Goal: Task Accomplishment & Management: Complete application form

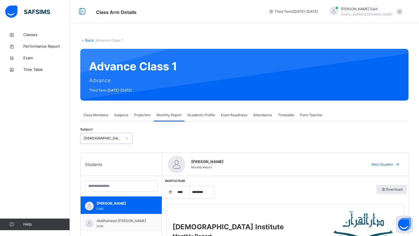
select select "****"
select select "*"
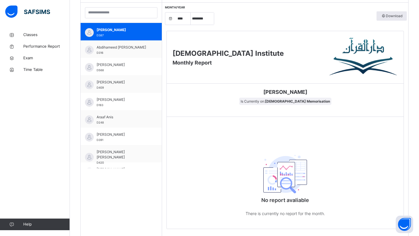
scroll to position [196, 0]
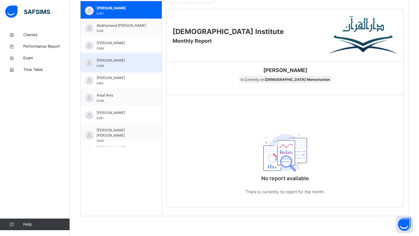
click at [115, 66] on div "[PERSON_NAME] D409" at bounding box center [123, 63] width 52 height 10
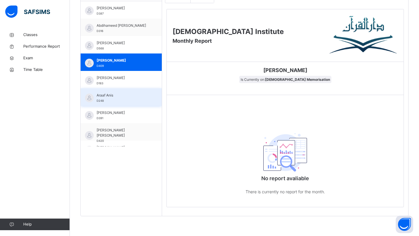
click at [104, 89] on div "Araaf Anis D248" at bounding box center [121, 96] width 81 height 17
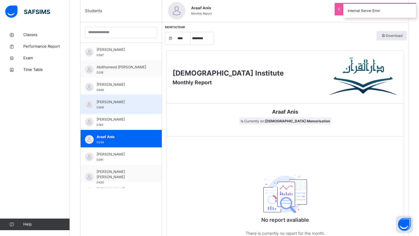
scroll to position [0, 0]
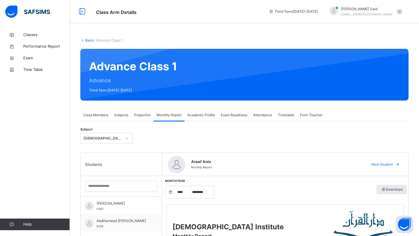
click at [132, 113] on div "Projection" at bounding box center [142, 115] width 22 height 12
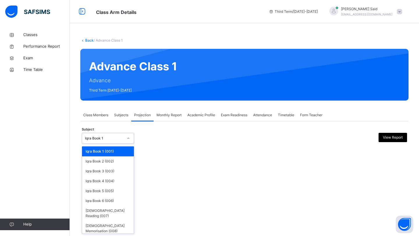
click at [111, 135] on div "Iqra Book 1" at bounding box center [102, 138] width 41 height 9
click at [98, 221] on div "[DEMOGRAPHIC_DATA] Memorisation (008)" at bounding box center [108, 228] width 52 height 15
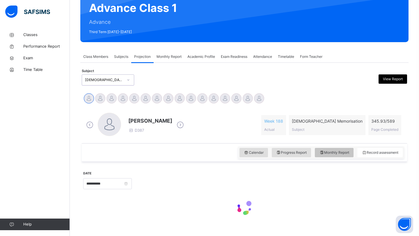
scroll to position [69, 0]
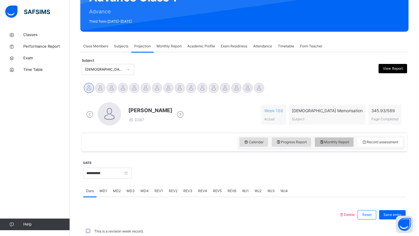
click at [333, 143] on span "Monthly Report" at bounding box center [334, 142] width 30 height 5
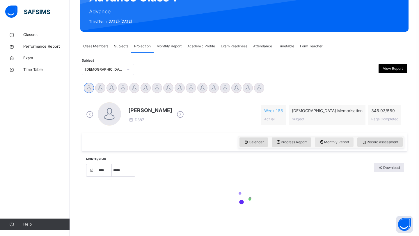
select select "****"
select select "*"
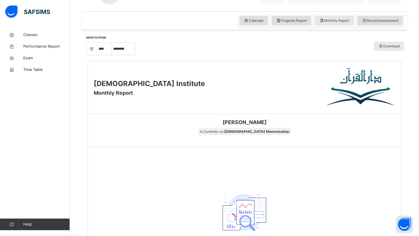
scroll to position [187, 0]
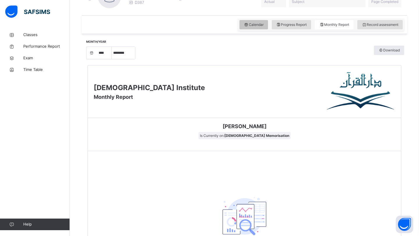
click at [262, 24] on div "Calendar" at bounding box center [254, 24] width 29 height 9
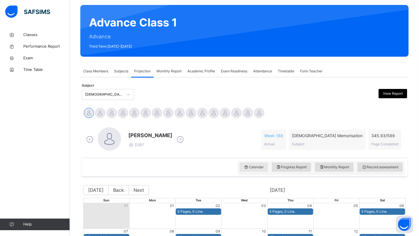
scroll to position [165, 0]
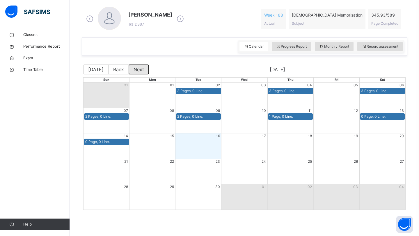
drag, startPoint x: 139, startPoint y: 68, endPoint x: 165, endPoint y: 47, distance: 33.0
click at [164, 48] on div "[PERSON_NAME] salam Abdihameed [PERSON_NAME] Abdimaalik [PERSON_NAME] [PERSON_N…" at bounding box center [244, 102] width 325 height 237
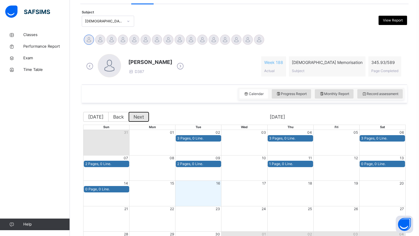
scroll to position [90, 0]
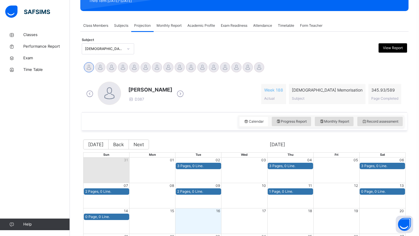
click at [181, 94] on icon at bounding box center [180, 94] width 10 height 9
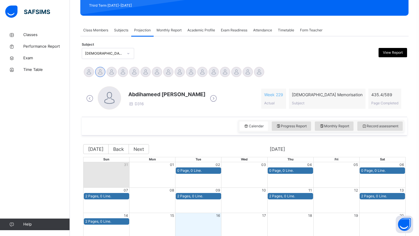
scroll to position [72, 0]
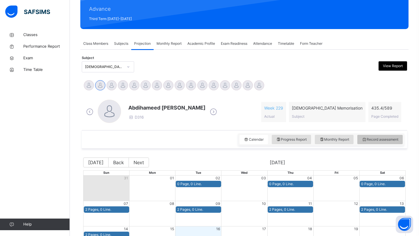
click at [378, 140] on span "Record assessment" at bounding box center [380, 139] width 37 height 5
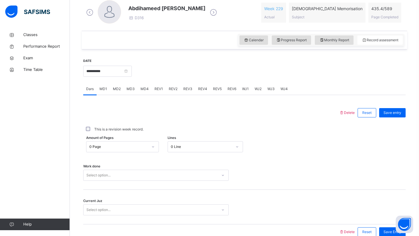
scroll to position [178, 0]
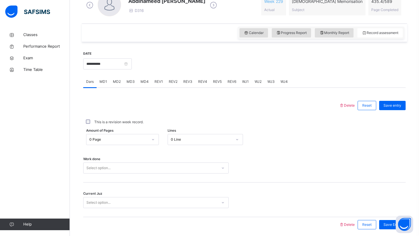
click at [148, 139] on div at bounding box center [153, 139] width 10 height 9
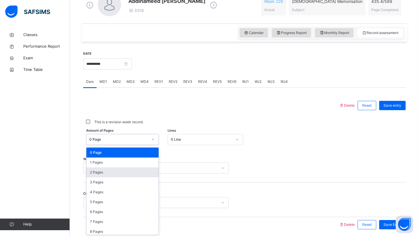
click at [121, 171] on div "2 Pages" at bounding box center [122, 173] width 72 height 10
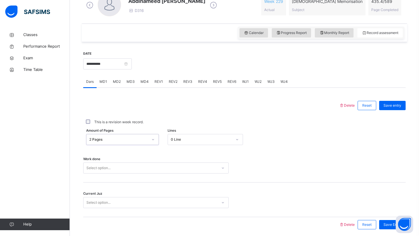
click at [121, 171] on div "Select option..." at bounding box center [156, 168] width 146 height 11
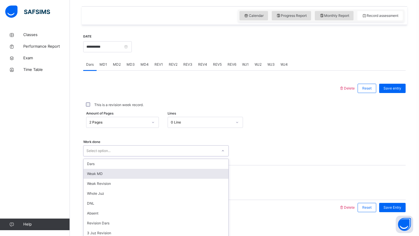
scroll to position [201, 0]
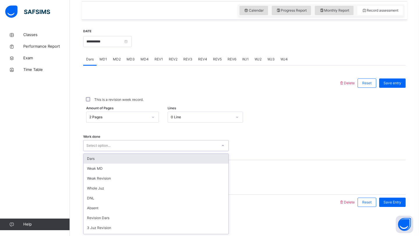
click at [117, 160] on div "Dars" at bounding box center [156, 159] width 145 height 10
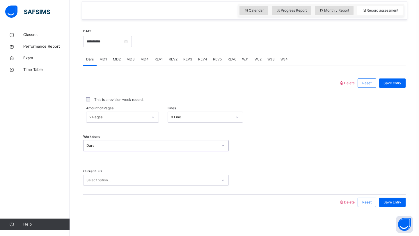
click at [107, 179] on div "Select option..." at bounding box center [98, 180] width 24 height 11
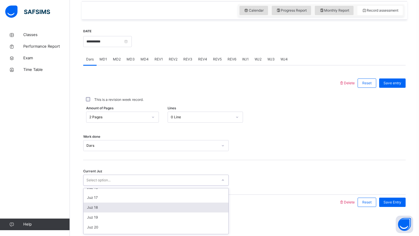
scroll to position [154, 0]
click at [101, 212] on div "Juz 18" at bounding box center [156, 208] width 145 height 10
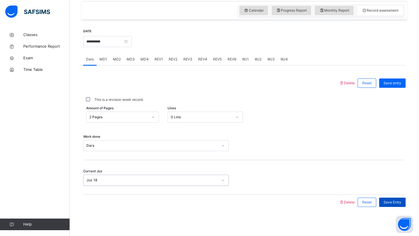
click at [390, 205] on span "Save Entry" at bounding box center [393, 202] width 18 height 5
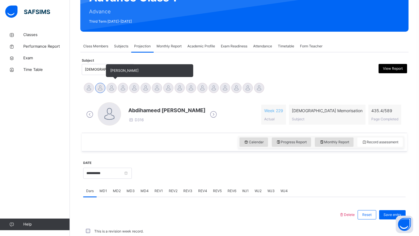
scroll to position [201, 0]
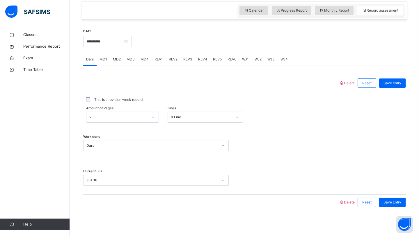
click at [111, 88] on div at bounding box center [211, 83] width 250 height 15
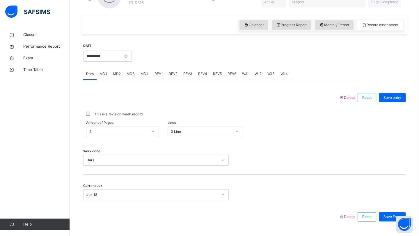
scroll to position [165, 0]
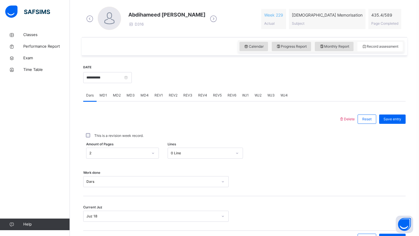
click at [114, 96] on span "MD2" at bounding box center [117, 95] width 8 height 5
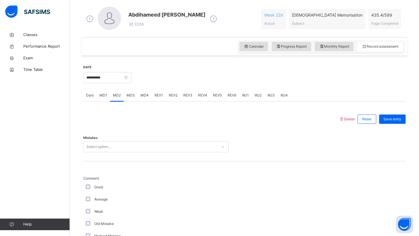
click at [127, 96] on span "MD3" at bounding box center [131, 95] width 8 height 5
click at [103, 148] on div "Select option..." at bounding box center [98, 146] width 24 height 11
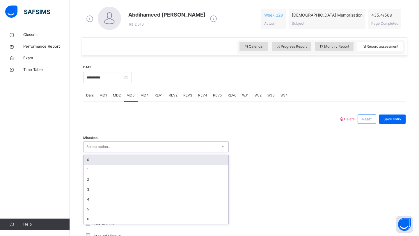
click at [98, 156] on div "0" at bounding box center [156, 160] width 145 height 10
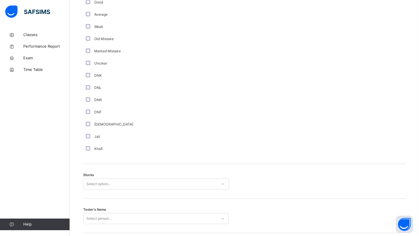
click at [93, 182] on div "Select option..." at bounding box center [98, 184] width 24 height 11
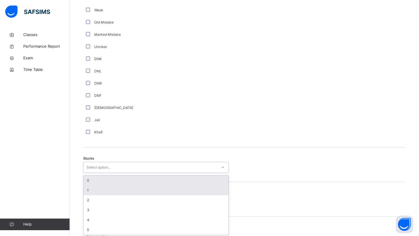
scroll to position [368, 0]
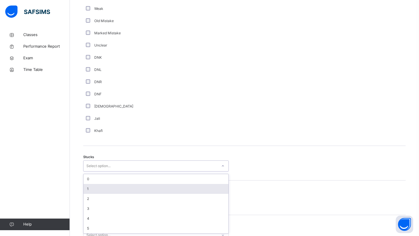
click at [91, 186] on div "1" at bounding box center [156, 189] width 145 height 10
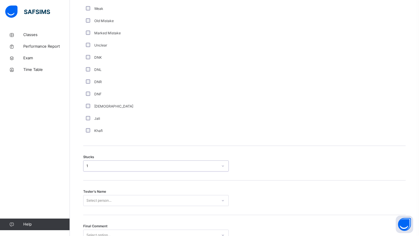
click at [90, 195] on div "Tester's Name Select person..." at bounding box center [244, 198] width 322 height 35
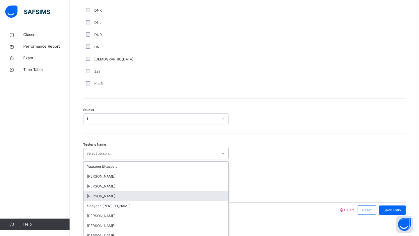
scroll to position [423, 0]
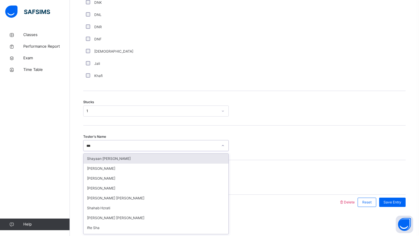
type input "****"
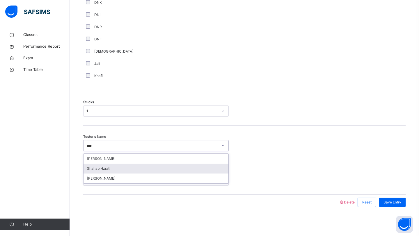
click at [102, 172] on div "Shahab Hzrati" at bounding box center [156, 169] width 145 height 10
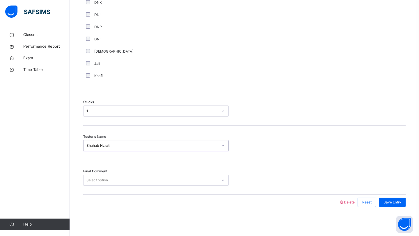
click at [101, 177] on div "Select option..." at bounding box center [98, 180] width 24 height 11
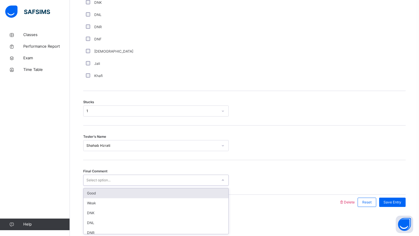
click at [96, 194] on div "Good" at bounding box center [156, 194] width 145 height 10
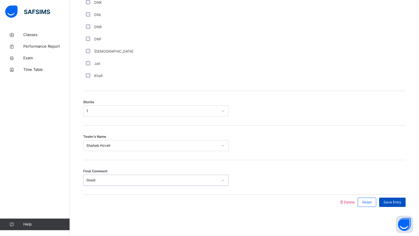
click at [398, 199] on div "Save Entry" at bounding box center [392, 202] width 26 height 9
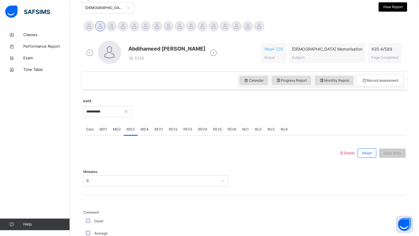
scroll to position [68, 0]
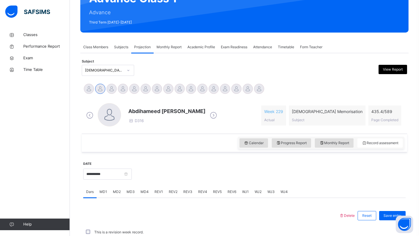
click at [141, 188] on div "MD4" at bounding box center [145, 192] width 14 height 12
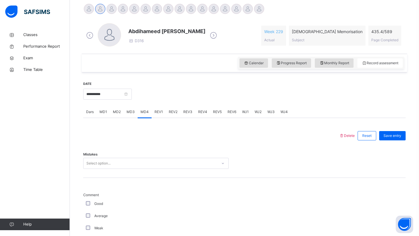
scroll to position [190, 0]
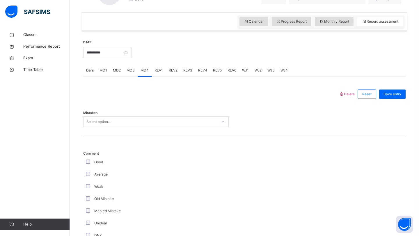
click at [149, 120] on div "Select option..." at bounding box center [151, 122] width 134 height 9
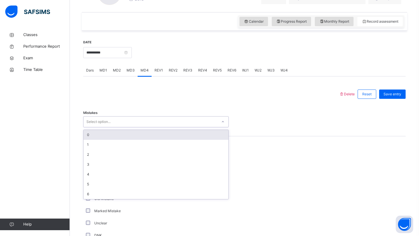
click at [137, 139] on div "0" at bounding box center [156, 135] width 145 height 10
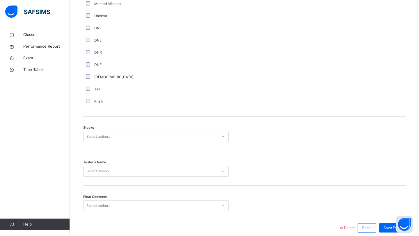
scroll to position [420, 0]
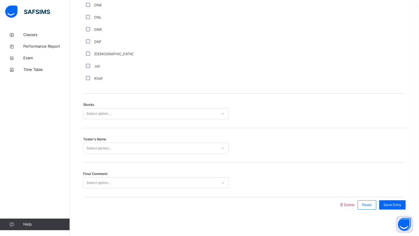
click at [88, 115] on div "Select option..." at bounding box center [98, 113] width 24 height 11
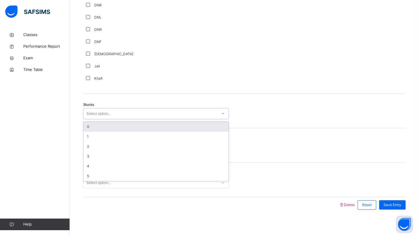
click at [88, 127] on div "0" at bounding box center [156, 127] width 145 height 10
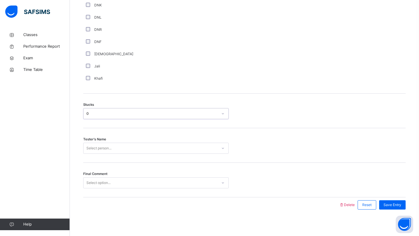
click at [86, 146] on div "Select person..." at bounding box center [151, 148] width 134 height 9
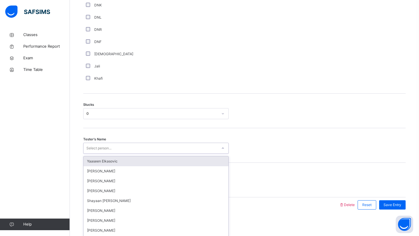
scroll to position [423, 0]
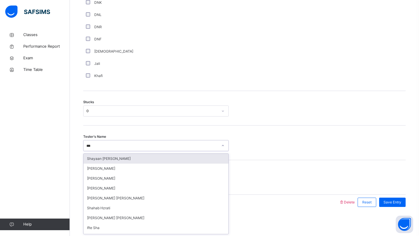
type input "****"
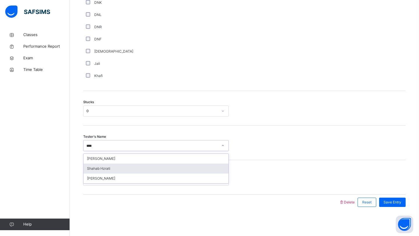
click at [88, 165] on div "Shahab Hzrati" at bounding box center [156, 169] width 145 height 10
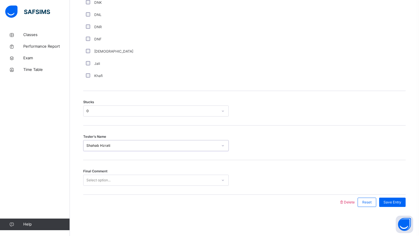
click at [90, 183] on div "Select option..." at bounding box center [98, 180] width 24 height 11
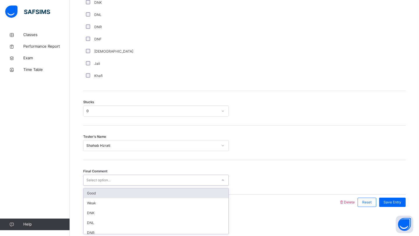
click at [89, 195] on div "Good" at bounding box center [156, 194] width 145 height 10
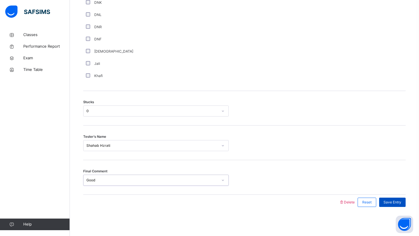
click at [386, 202] on span "Save Entry" at bounding box center [393, 202] width 18 height 5
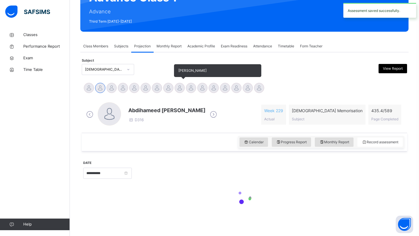
scroll to position [74, 0]
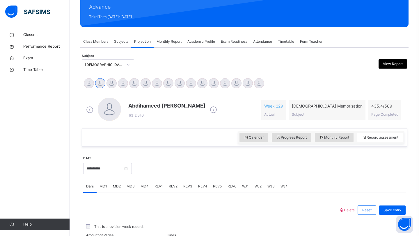
click at [162, 187] on div "REV1" at bounding box center [159, 187] width 14 height 12
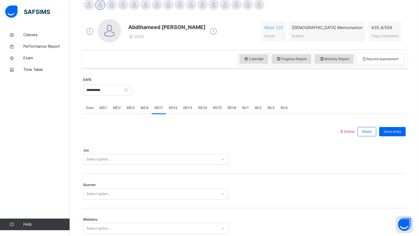
click at [155, 165] on div "Select option..." at bounding box center [156, 159] width 146 height 11
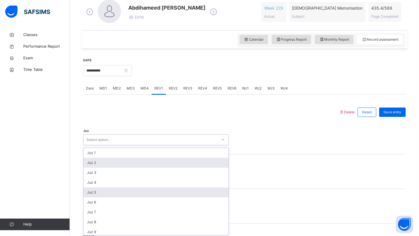
scroll to position [173, 0]
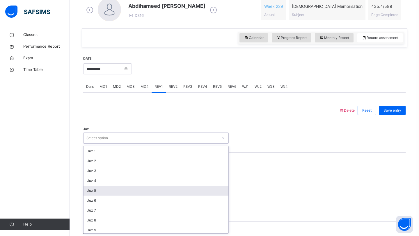
click at [131, 191] on div "Juz 5" at bounding box center [156, 191] width 145 height 10
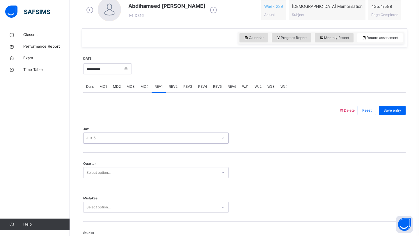
click at [131, 174] on div "Select option..." at bounding box center [151, 173] width 134 height 9
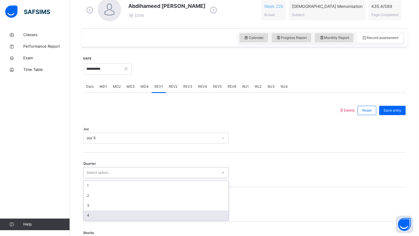
click at [114, 213] on div "4" at bounding box center [156, 216] width 145 height 10
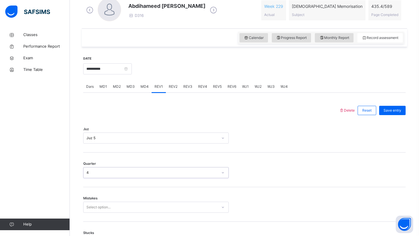
click at [114, 210] on div "Select option..." at bounding box center [156, 207] width 146 height 11
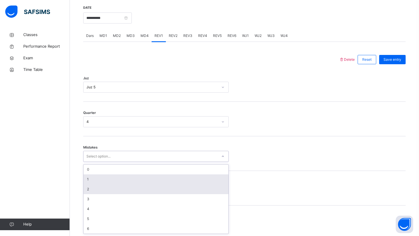
scroll to position [225, 0]
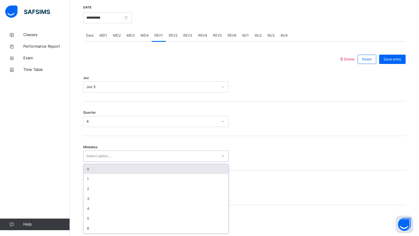
click at [123, 172] on div "0" at bounding box center [156, 169] width 145 height 10
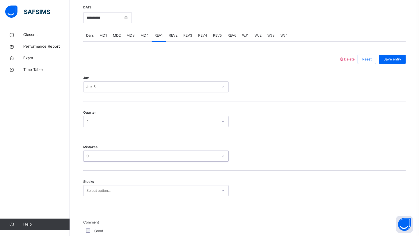
click at [113, 193] on div "Stucks Select option..." at bounding box center [244, 188] width 322 height 35
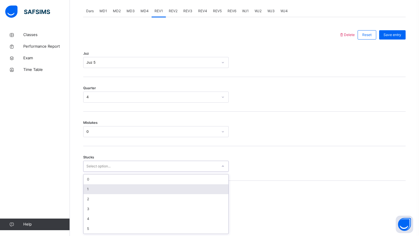
scroll to position [249, 0]
click at [113, 193] on div "1" at bounding box center [156, 189] width 145 height 10
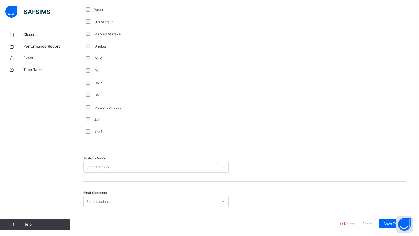
scroll to position [492, 0]
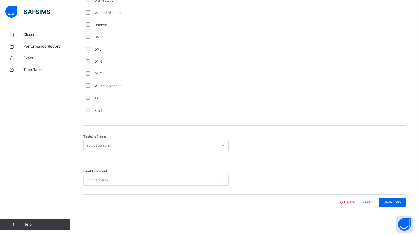
click at [114, 145] on div "Select person..." at bounding box center [151, 145] width 134 height 9
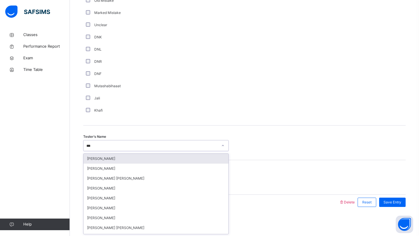
type input "****"
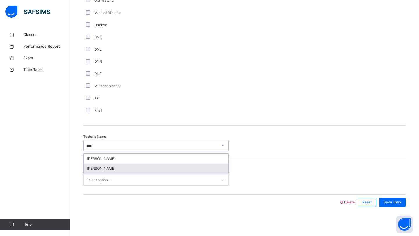
click at [106, 168] on div "[PERSON_NAME]" at bounding box center [156, 169] width 145 height 10
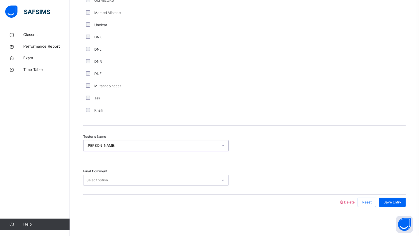
click at [103, 176] on div "Select option..." at bounding box center [98, 180] width 24 height 11
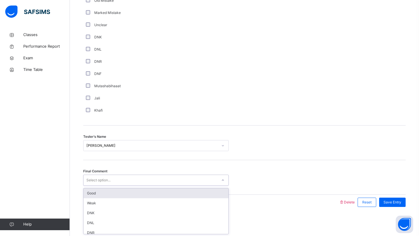
click at [99, 190] on div "Good" at bounding box center [156, 194] width 145 height 10
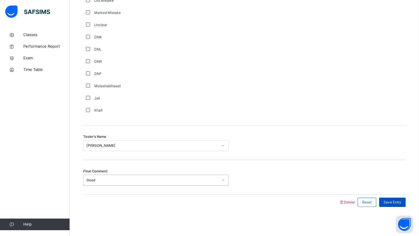
click at [402, 205] on div "Save Entry" at bounding box center [392, 202] width 26 height 9
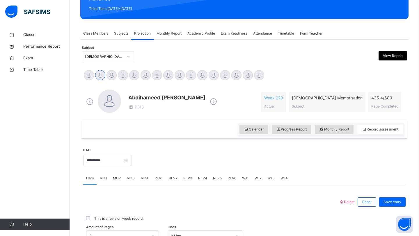
scroll to position [84, 0]
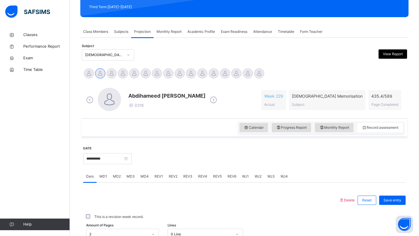
click at [169, 175] on span "REV2" at bounding box center [173, 176] width 9 height 5
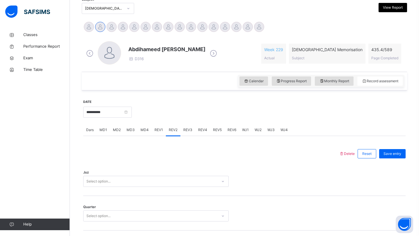
scroll to position [142, 0]
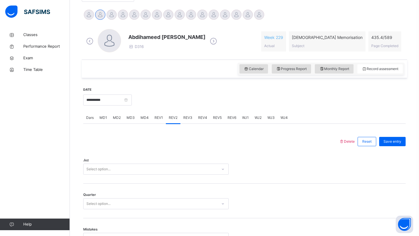
click at [104, 171] on div "Juz Select option..." at bounding box center [244, 166] width 322 height 35
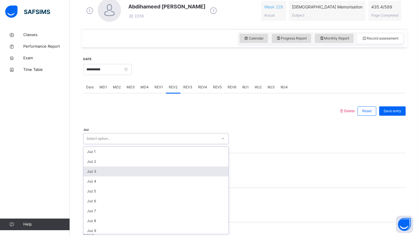
scroll to position [173, 0]
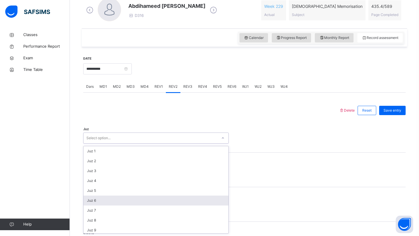
click at [93, 201] on div "Juz 6" at bounding box center [156, 201] width 145 height 10
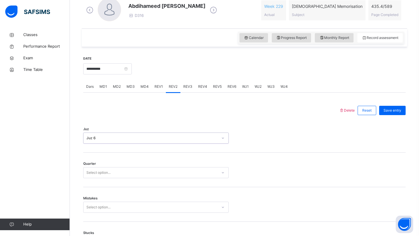
click at [106, 175] on div "Select option..." at bounding box center [98, 172] width 24 height 11
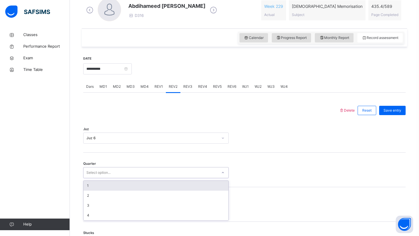
click at [99, 188] on div "1" at bounding box center [156, 186] width 145 height 10
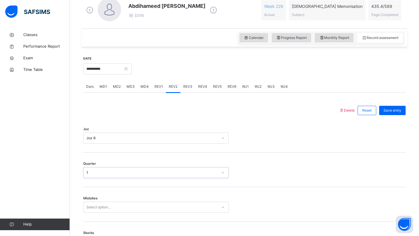
click at [94, 207] on div "Select option..." at bounding box center [156, 207] width 146 height 11
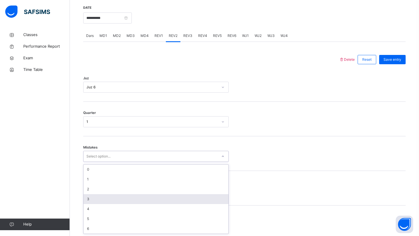
scroll to position [225, 0]
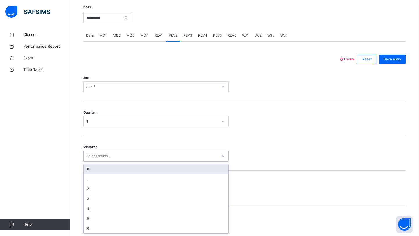
click at [104, 169] on div "0" at bounding box center [156, 169] width 145 height 10
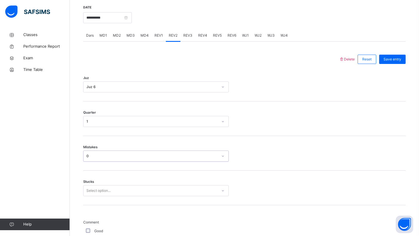
click at [100, 193] on div "Select option..." at bounding box center [156, 190] width 146 height 11
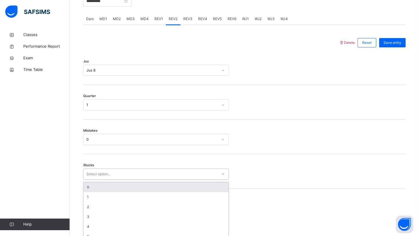
click at [100, 193] on div "1" at bounding box center [156, 197] width 145 height 10
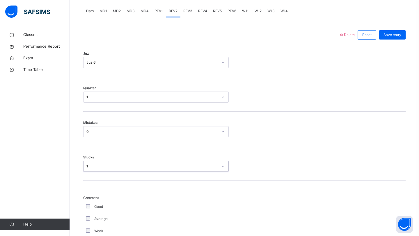
scroll to position [249, 0]
click at [111, 164] on div "1" at bounding box center [152, 166] width 132 height 5
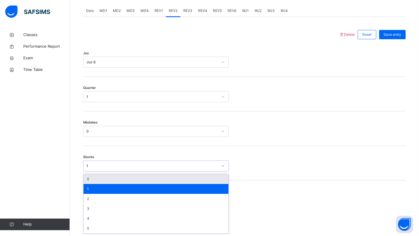
click at [102, 178] on div "0" at bounding box center [156, 179] width 145 height 10
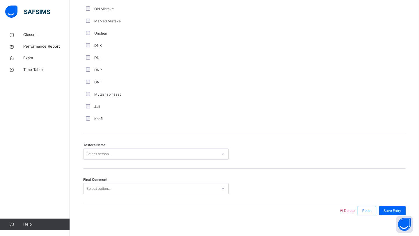
scroll to position [492, 0]
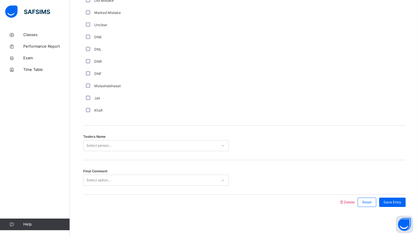
click at [119, 146] on div "Select person..." at bounding box center [151, 145] width 134 height 9
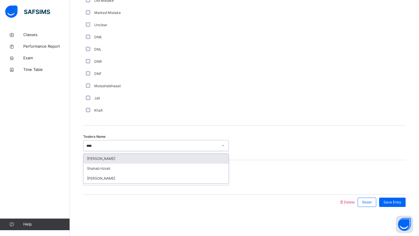
type input "*****"
click at [119, 159] on div "Shahab Hzrati" at bounding box center [156, 159] width 145 height 10
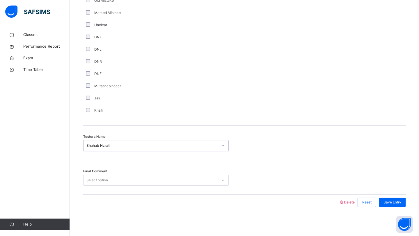
click at [110, 182] on div "Select option..." at bounding box center [98, 180] width 24 height 11
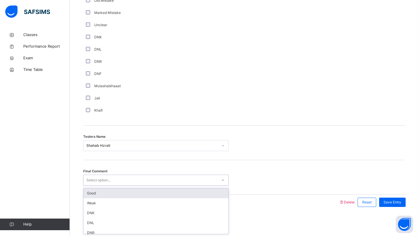
click at [103, 193] on div "Good" at bounding box center [156, 194] width 145 height 10
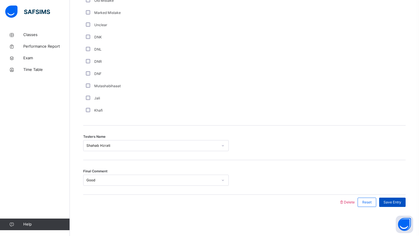
click at [389, 202] on span "Save Entry" at bounding box center [393, 202] width 18 height 5
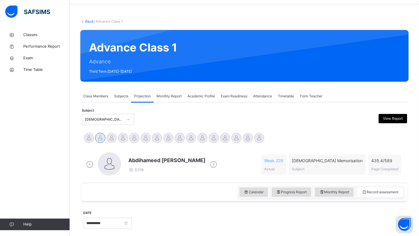
scroll to position [28, 0]
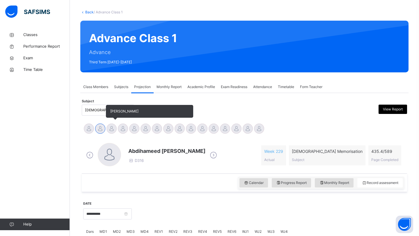
click at [112, 127] on div at bounding box center [112, 129] width 10 height 10
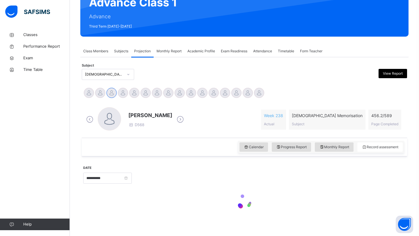
scroll to position [69, 0]
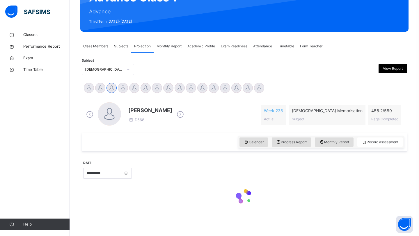
click at [325, 153] on div "**********" at bounding box center [244, 185] width 325 height 67
click at [325, 149] on div "Calendar Progress Report Monthly Report Record assessment" at bounding box center [244, 142] width 325 height 19
click at [322, 146] on div "Monthly Report" at bounding box center [334, 142] width 39 height 9
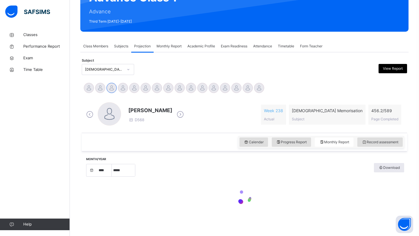
scroll to position [75, 0]
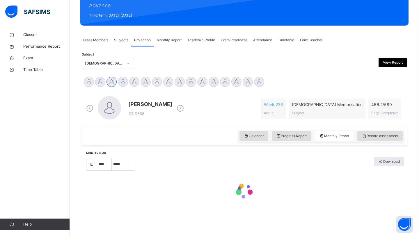
select select "****"
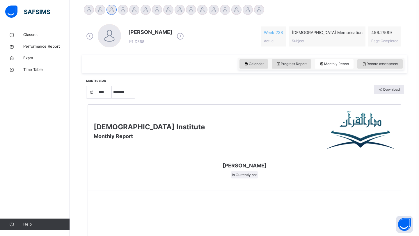
scroll to position [133, 0]
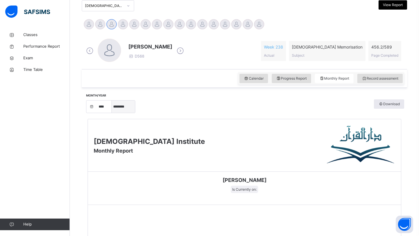
click at [124, 103] on select "***** ******** ***** ***** *** **** **** ****** ********* ******* ******** ****…" at bounding box center [123, 107] width 23 height 12
select select "*"
click at [112, 113] on select "***** ******** ***** ***** *** **** **** ****** ********* ******* ******** ****…" at bounding box center [123, 107] width 23 height 12
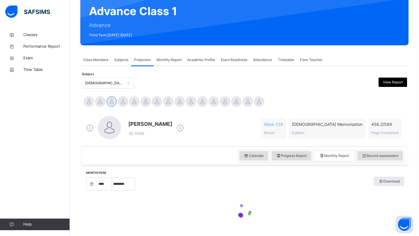
scroll to position [75, 0]
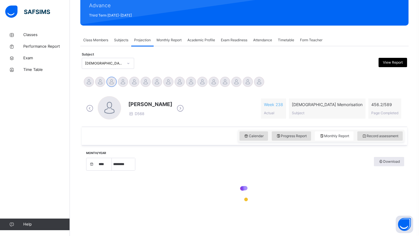
click at [166, 110] on span at bounding box center [150, 109] width 44 height 3
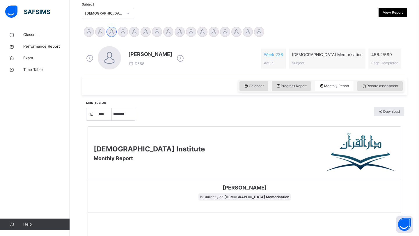
scroll to position [123, 0]
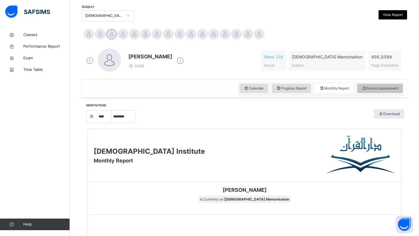
click at [368, 86] on span "Record assessment" at bounding box center [380, 88] width 37 height 5
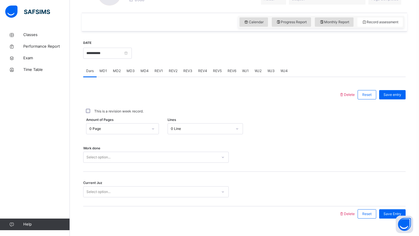
scroll to position [190, 0]
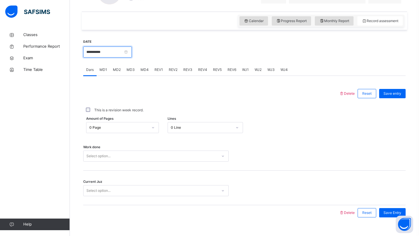
click at [119, 51] on input "**********" at bounding box center [107, 52] width 49 height 11
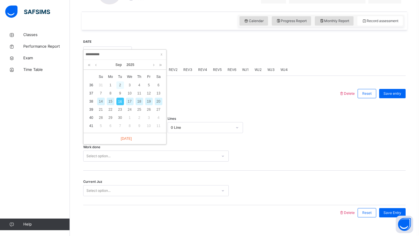
click at [120, 85] on div "2" at bounding box center [120, 85] width 8 height 8
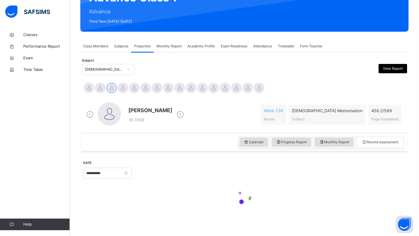
scroll to position [69, 0]
click at [110, 176] on input "**********" at bounding box center [107, 173] width 49 height 11
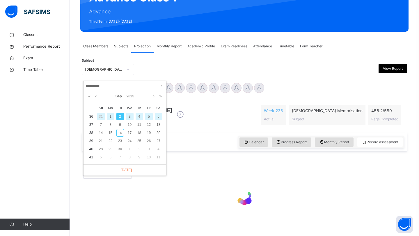
click at [178, 164] on div at bounding box center [269, 172] width 268 height 25
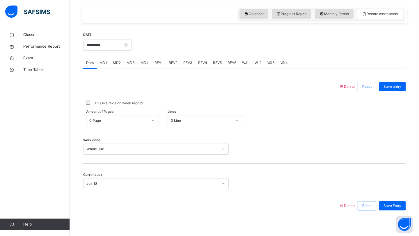
scroll to position [201, 0]
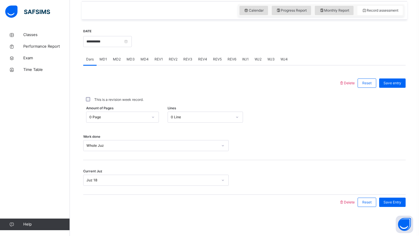
click at [244, 60] on span "WJ1" at bounding box center [245, 59] width 7 height 5
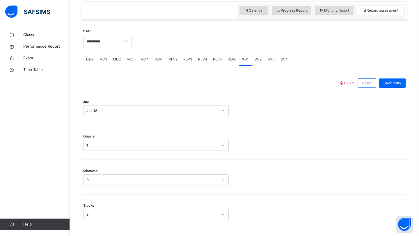
click at [230, 59] on span "REV6" at bounding box center [232, 59] width 9 height 5
click at [157, 57] on span "REV1" at bounding box center [159, 59] width 8 height 5
click at [109, 40] on input "**********" at bounding box center [107, 41] width 49 height 11
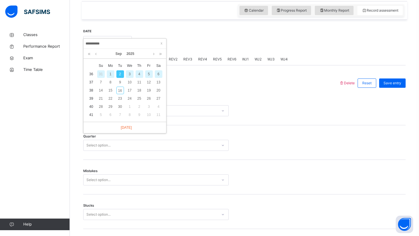
click at [157, 77] on div "6" at bounding box center [159, 74] width 8 height 8
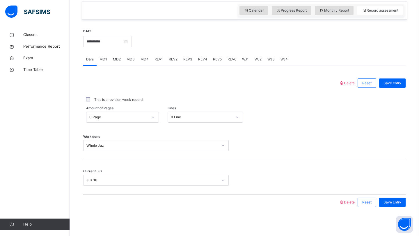
click at [107, 62] on div "MD1" at bounding box center [103, 60] width 13 height 12
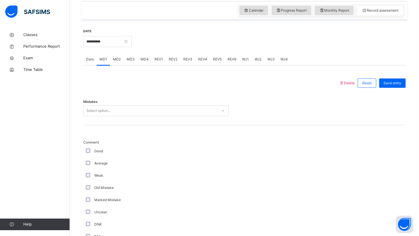
click at [94, 58] on div "Dars" at bounding box center [89, 60] width 13 height 12
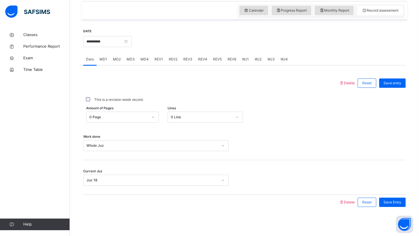
click at [242, 61] on span "WJ1" at bounding box center [245, 59] width 7 height 5
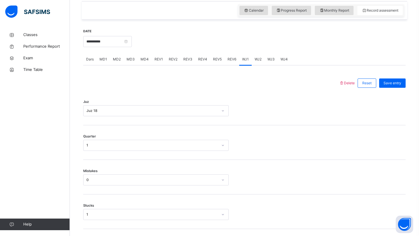
click at [257, 59] on span "WJ2" at bounding box center [258, 59] width 7 height 5
click at [270, 60] on span "WJ3" at bounding box center [270, 59] width 7 height 5
click at [161, 58] on span "REV1" at bounding box center [159, 59] width 8 height 5
click at [173, 59] on span "REV2" at bounding box center [173, 59] width 9 height 5
click at [162, 59] on div "REV1" at bounding box center [159, 60] width 14 height 12
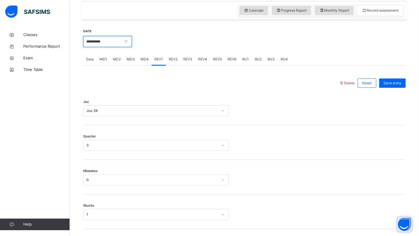
click at [107, 40] on input "**********" at bounding box center [107, 41] width 49 height 11
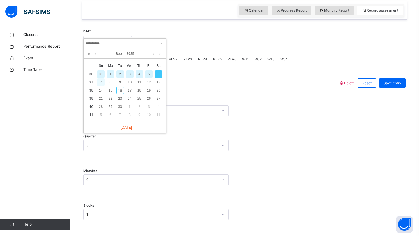
click at [101, 86] on div "7" at bounding box center [101, 83] width 8 height 8
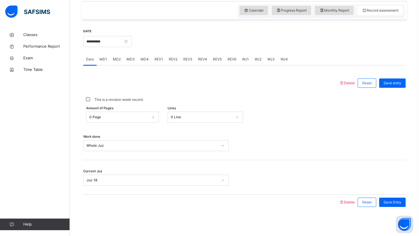
click at [155, 61] on span "REV1" at bounding box center [159, 59] width 8 height 5
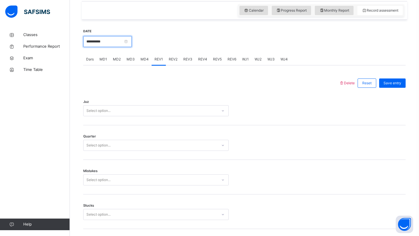
click at [120, 43] on input "**********" at bounding box center [107, 41] width 49 height 11
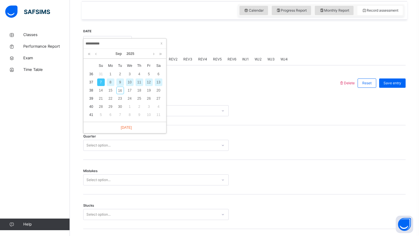
click at [120, 81] on div "9" at bounding box center [120, 83] width 8 height 8
type input "**********"
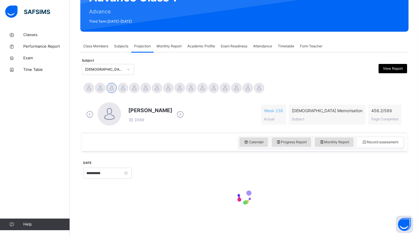
scroll to position [69, 0]
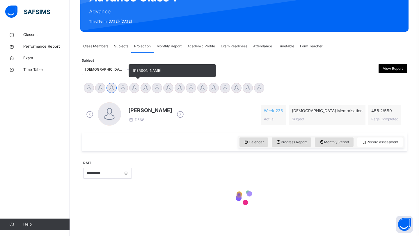
click at [136, 90] on div at bounding box center [134, 88] width 10 height 10
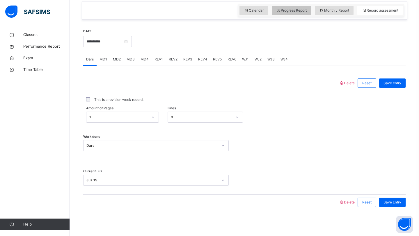
click at [286, 13] on span "Progress Report" at bounding box center [291, 10] width 31 height 5
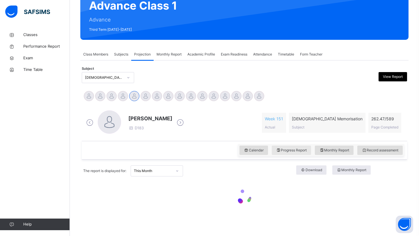
scroll to position [61, 0]
click at [332, 152] on span "Monthly Report" at bounding box center [334, 150] width 30 height 5
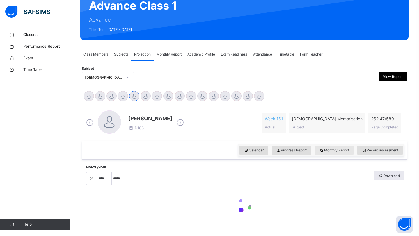
scroll to position [75, 0]
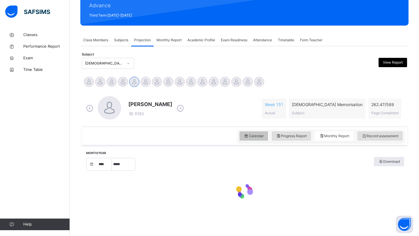
click at [245, 139] on icon at bounding box center [246, 136] width 5 height 5
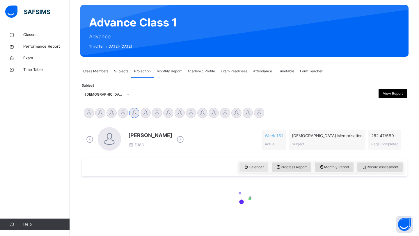
scroll to position [44, 0]
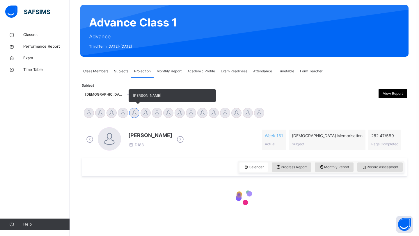
click at [132, 113] on div at bounding box center [134, 113] width 10 height 10
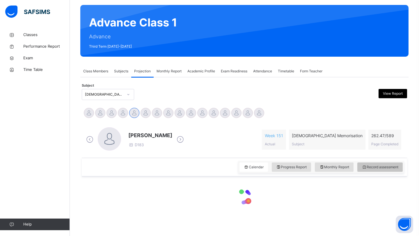
click at [362, 171] on div "Record assessment" at bounding box center [379, 167] width 45 height 9
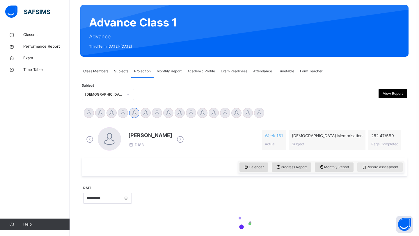
scroll to position [69, 0]
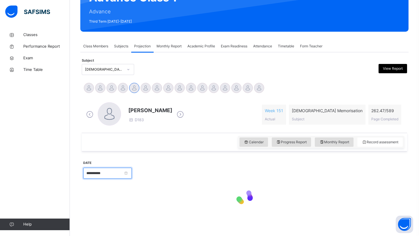
click at [130, 175] on input "**********" at bounding box center [107, 173] width 49 height 11
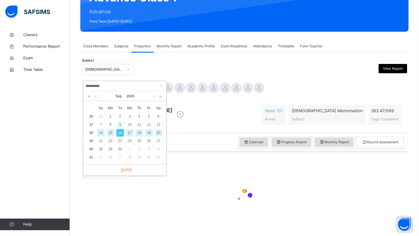
click at [122, 127] on div "9" at bounding box center [120, 125] width 8 height 8
type input "**********"
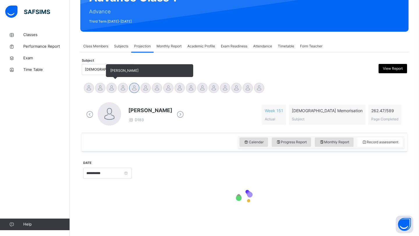
click at [109, 87] on div at bounding box center [112, 88] width 10 height 10
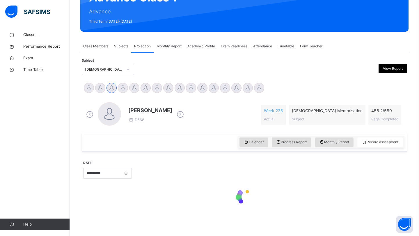
click at [185, 126] on div "[PERSON_NAME] D568" at bounding box center [135, 114] width 101 height 25
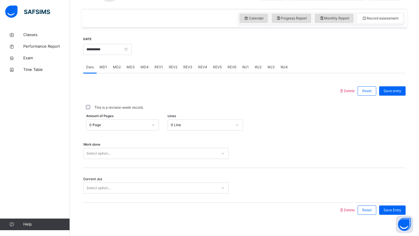
scroll to position [201, 0]
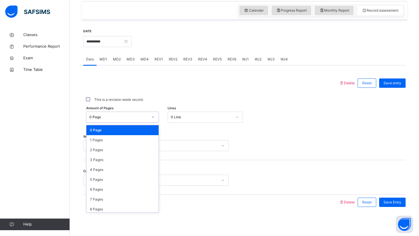
click at [114, 116] on div "0 Page" at bounding box center [118, 117] width 59 height 5
click at [111, 142] on div "1 Pages" at bounding box center [122, 140] width 72 height 10
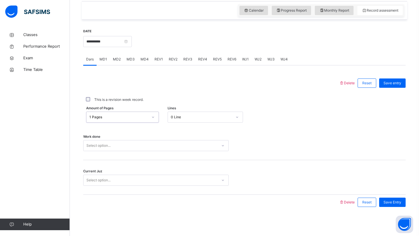
click at [208, 119] on div "0 Line" at bounding box center [202, 117] width 62 height 5
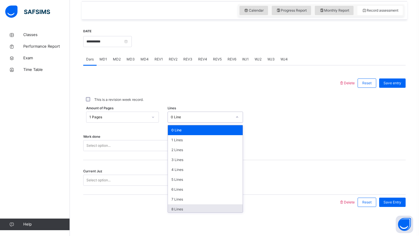
click at [185, 208] on div "8 Lines" at bounding box center [205, 210] width 75 height 10
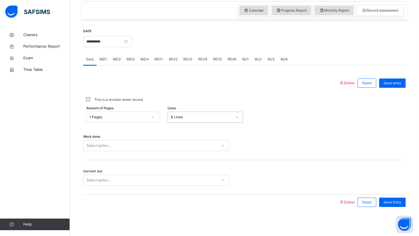
click at [116, 146] on div "Select option..." at bounding box center [151, 145] width 134 height 9
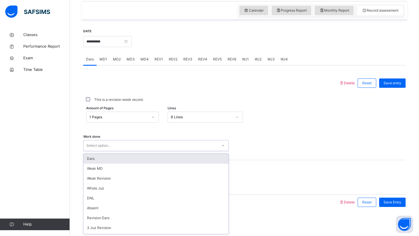
click at [116, 159] on div "Dars" at bounding box center [156, 159] width 145 height 10
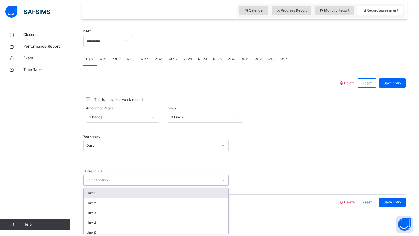
click at [132, 176] on div "Select option..." at bounding box center [151, 180] width 134 height 9
type input "****"
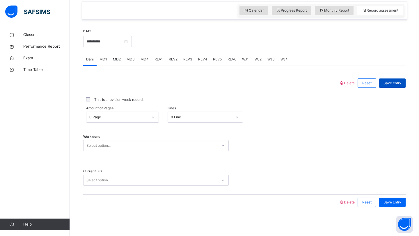
click at [397, 84] on span "Save entry" at bounding box center [393, 83] width 18 height 5
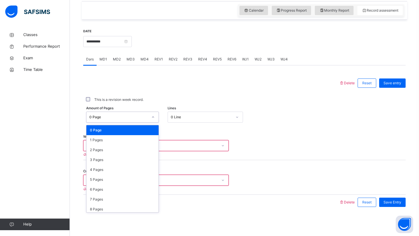
click at [136, 116] on div "0 Page" at bounding box center [118, 117] width 59 height 5
click at [130, 139] on div "1 Pages" at bounding box center [122, 140] width 72 height 10
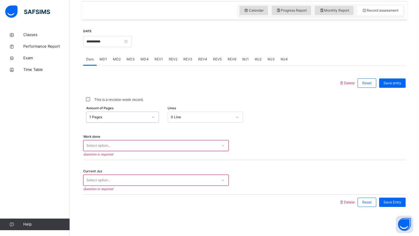
click at [209, 127] on div "Work done Select option... Question is required" at bounding box center [244, 143] width 322 height 35
click at [207, 121] on div "0 Line" at bounding box center [200, 117] width 64 height 9
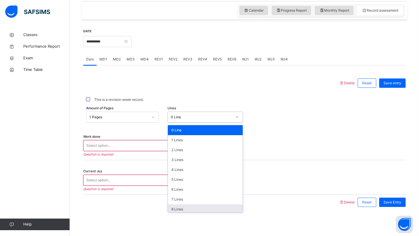
click at [180, 207] on div "8 Lines" at bounding box center [205, 210] width 75 height 10
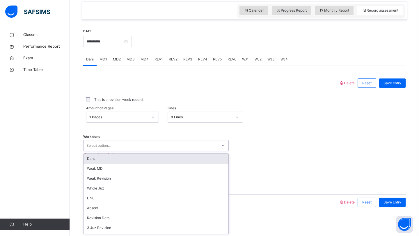
click at [168, 142] on div "Select option..." at bounding box center [151, 145] width 134 height 9
click at [160, 158] on div "Dars" at bounding box center [156, 159] width 145 height 10
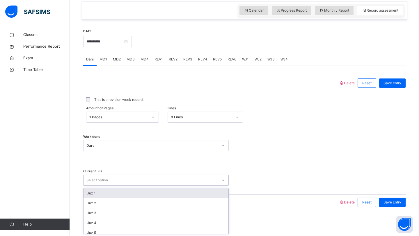
click at [152, 179] on div "Select option..." at bounding box center [151, 180] width 134 height 9
type input "****"
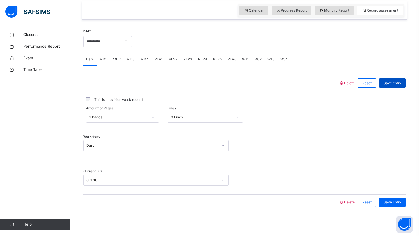
click at [395, 81] on span "Save entry" at bounding box center [393, 83] width 18 height 5
click at [130, 58] on span "MD3" at bounding box center [131, 59] width 8 height 5
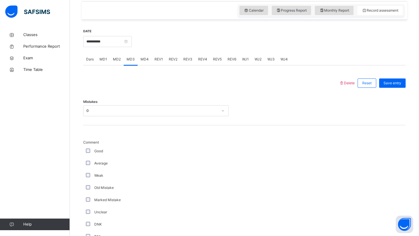
click at [144, 63] on div "MD4" at bounding box center [145, 60] width 14 height 12
click at [158, 59] on span "REV1" at bounding box center [159, 59] width 8 height 5
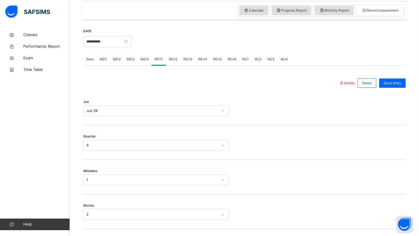
click at [173, 59] on span "REV2" at bounding box center [173, 59] width 9 height 5
click at [184, 59] on span "REV3" at bounding box center [187, 59] width 9 height 5
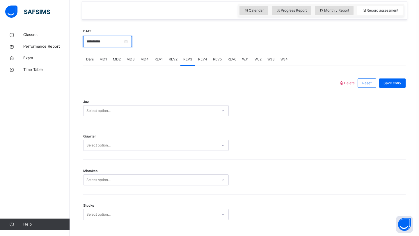
click at [100, 41] on input "**********" at bounding box center [107, 41] width 49 height 11
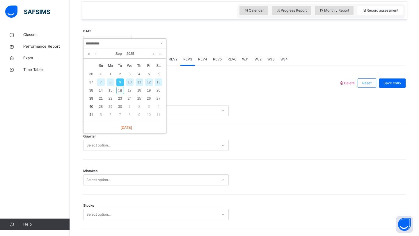
click at [140, 86] on div "11" at bounding box center [140, 83] width 8 height 8
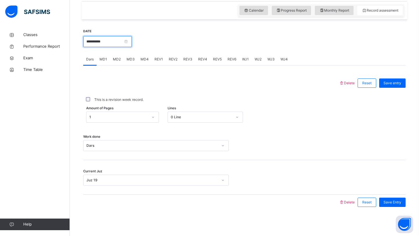
click at [115, 43] on input "**********" at bounding box center [107, 41] width 49 height 11
click at [205, 75] on div "Delete Reset Save entry This is a revision week record. Amount of Pages 1 Lines…" at bounding box center [244, 137] width 322 height 145
click at [141, 58] on span "MD4" at bounding box center [145, 59] width 8 height 5
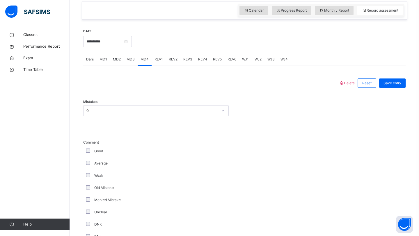
click at [132, 57] on span "MD3" at bounding box center [131, 59] width 8 height 5
click at [127, 43] on input "**********" at bounding box center [107, 41] width 49 height 11
click at [205, 80] on div at bounding box center [211, 83] width 250 height 15
click at [121, 59] on div "MD2" at bounding box center [117, 60] width 14 height 12
click at [118, 41] on input "**********" at bounding box center [107, 41] width 49 height 11
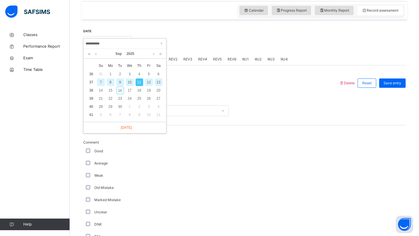
click at [157, 85] on div "13" at bounding box center [159, 83] width 8 height 8
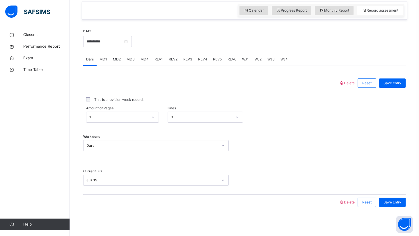
click at [101, 61] on span "MD1" at bounding box center [104, 59] width 8 height 5
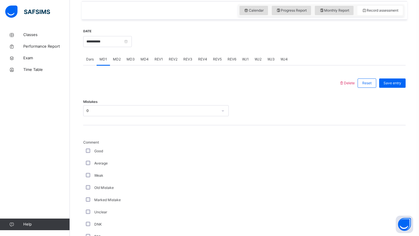
click at [146, 63] on div "MD4" at bounding box center [145, 60] width 14 height 12
click at [155, 61] on span "REV1" at bounding box center [159, 59] width 8 height 5
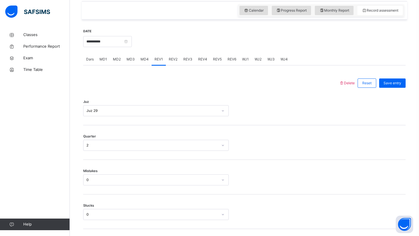
click at [171, 59] on span "REV2" at bounding box center [173, 59] width 9 height 5
click at [118, 40] on input "**********" at bounding box center [107, 41] width 49 height 11
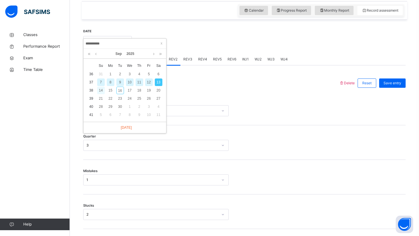
click at [103, 91] on div "14" at bounding box center [101, 91] width 8 height 8
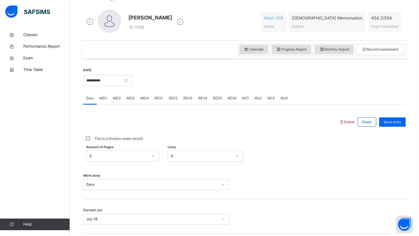
scroll to position [166, 0]
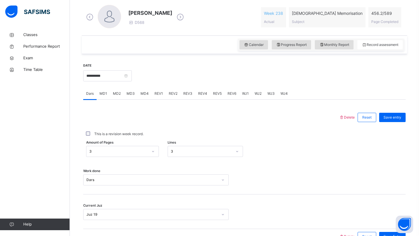
click at [130, 97] on div "MD3" at bounding box center [131, 94] width 14 height 12
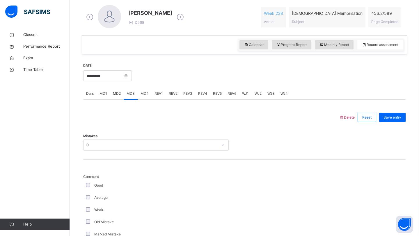
click at [142, 95] on span "MD4" at bounding box center [145, 93] width 8 height 5
click at [156, 93] on span "REV1" at bounding box center [159, 93] width 8 height 5
click at [175, 92] on span "REV2" at bounding box center [173, 93] width 9 height 5
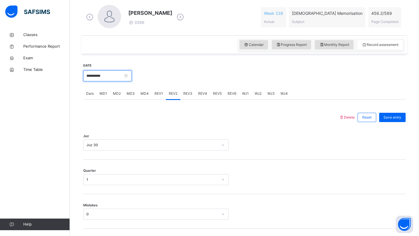
click at [116, 73] on input "**********" at bounding box center [107, 75] width 49 height 11
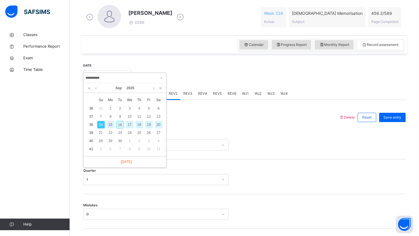
click at [120, 127] on div "16" at bounding box center [120, 125] width 8 height 8
type input "**********"
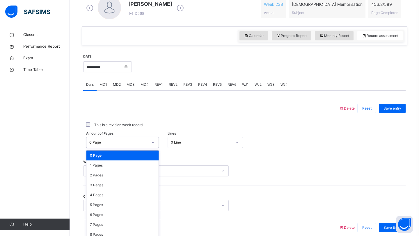
click at [114, 148] on div "option 0 Page focused, 1 of 590. 590 results available. Use Up and Down to choo…" at bounding box center [122, 142] width 73 height 11
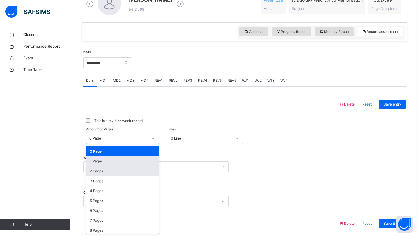
scroll to position [180, 0]
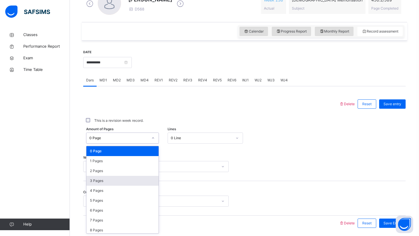
click at [109, 177] on div "3 Pages" at bounding box center [122, 181] width 72 height 10
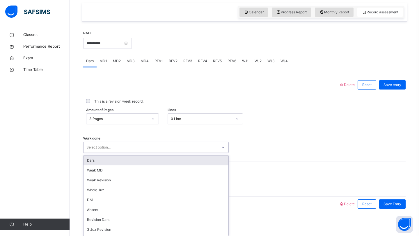
click at [113, 153] on div "option Dars focused, 1 of 14. 14 results available. Use Up and Down to choose o…" at bounding box center [156, 147] width 146 height 11
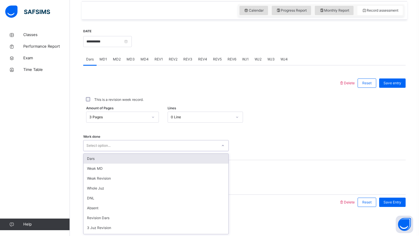
click at [109, 162] on div "Dars" at bounding box center [156, 159] width 145 height 10
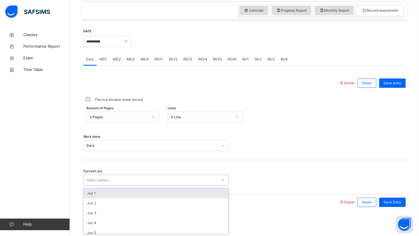
click at [113, 181] on div "Select option..." at bounding box center [151, 180] width 134 height 9
type input "****"
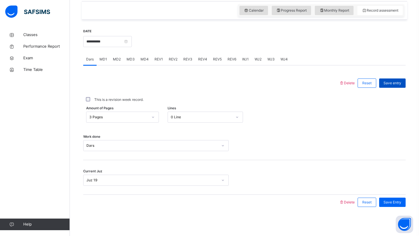
click at [403, 83] on div "Save entry" at bounding box center [392, 83] width 26 height 9
click at [114, 62] on div "MD2" at bounding box center [117, 60] width 14 height 12
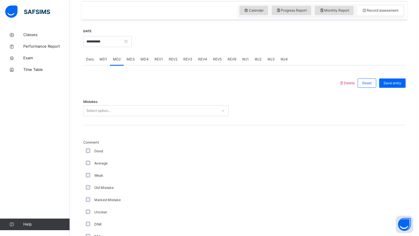
click at [117, 107] on div "Select option..." at bounding box center [151, 111] width 134 height 9
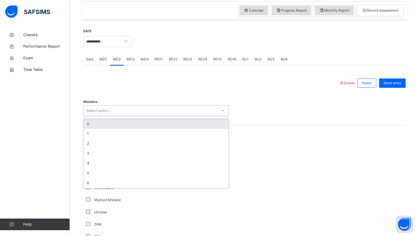
click at [114, 124] on div "0" at bounding box center [156, 124] width 145 height 10
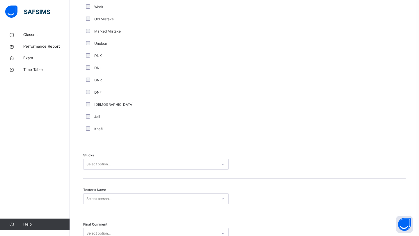
scroll to position [407, 0]
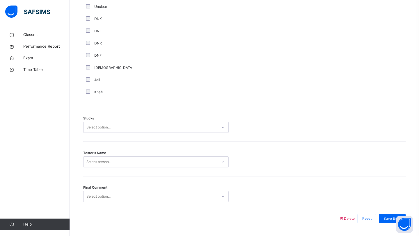
click at [98, 127] on div "Select option..." at bounding box center [98, 127] width 24 height 11
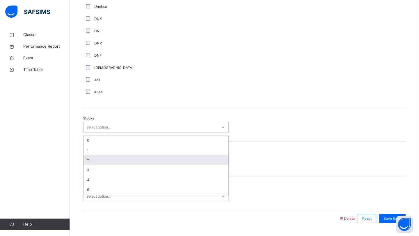
click at [100, 158] on div "2" at bounding box center [156, 160] width 145 height 10
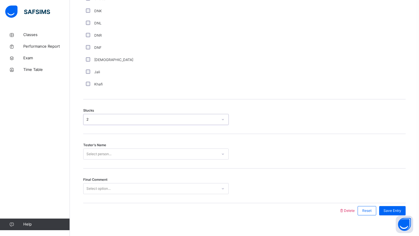
click at [103, 160] on div "Select person..." at bounding box center [156, 154] width 146 height 11
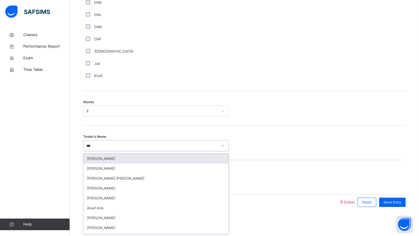
type input "****"
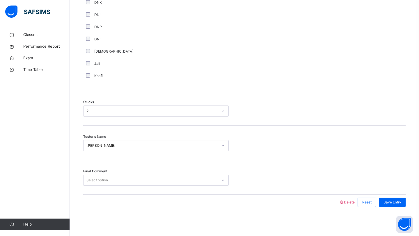
click at [116, 186] on div "Final Comment Select option..." at bounding box center [244, 177] width 322 height 35
click at [113, 184] on div "Select option..." at bounding box center [151, 180] width 134 height 9
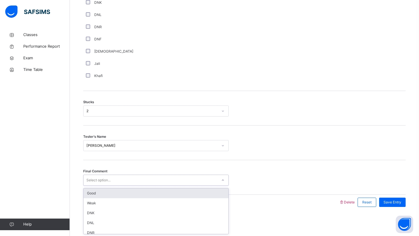
click at [118, 192] on div "Good" at bounding box center [156, 194] width 145 height 10
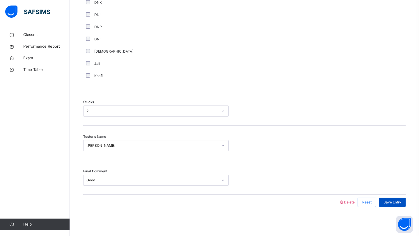
click at [394, 204] on span "Save Entry" at bounding box center [393, 202] width 18 height 5
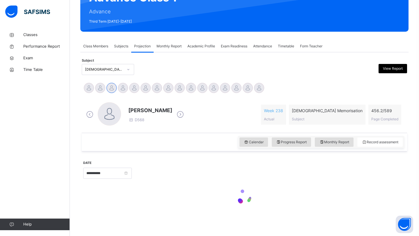
scroll to position [201, 0]
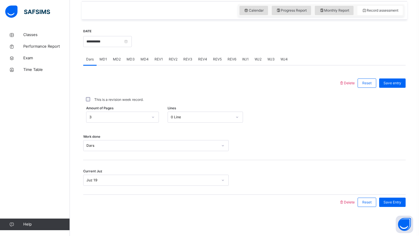
click at [143, 63] on div "MD4" at bounding box center [145, 60] width 14 height 12
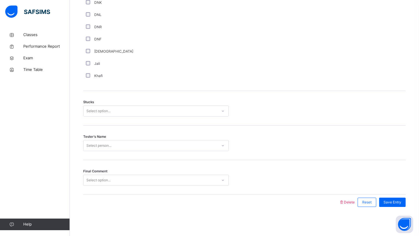
click at [120, 177] on div "Select option..." at bounding box center [151, 180] width 134 height 9
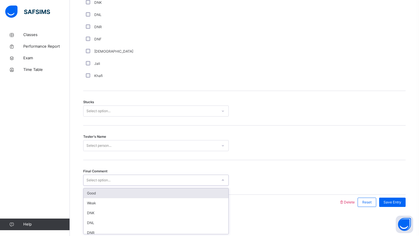
click at [113, 193] on div "Good" at bounding box center [156, 194] width 145 height 10
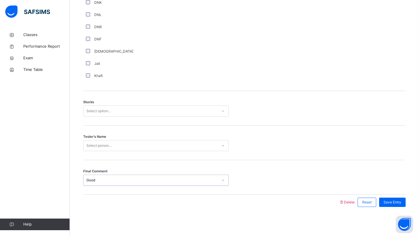
click at [111, 148] on div "Select person..." at bounding box center [98, 145] width 25 height 11
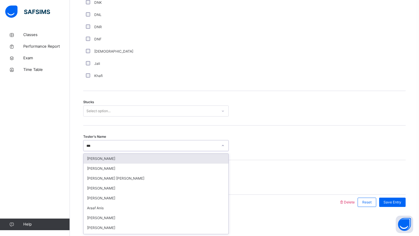
type input "****"
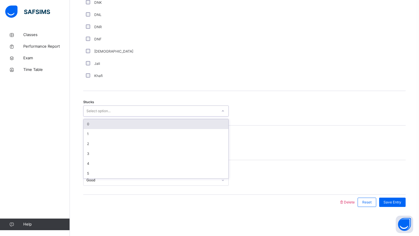
click at [119, 111] on div "Select option..." at bounding box center [151, 111] width 134 height 9
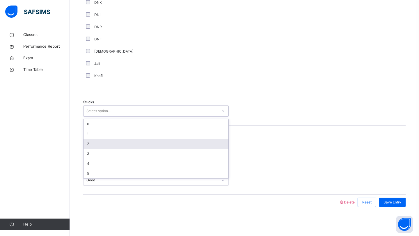
click at [100, 144] on div "2" at bounding box center [156, 144] width 145 height 10
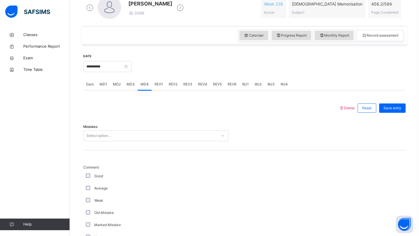
scroll to position [180, 0]
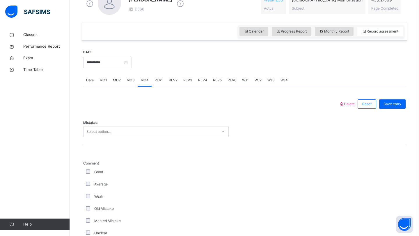
click at [103, 129] on div "Select option..." at bounding box center [98, 131] width 24 height 11
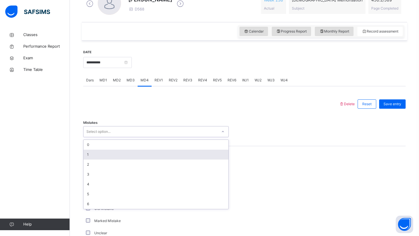
click at [102, 152] on div "1" at bounding box center [156, 155] width 145 height 10
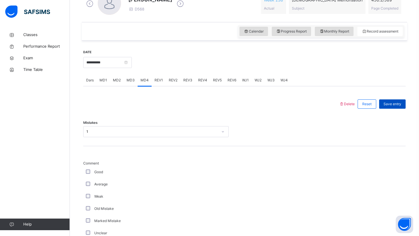
click at [392, 104] on span "Save entry" at bounding box center [393, 104] width 18 height 5
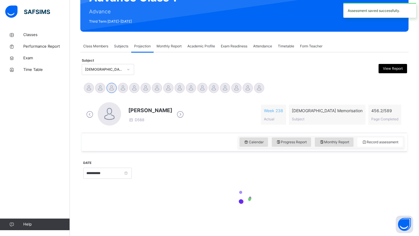
scroll to position [69, 0]
